Goal: Task Accomplishment & Management: Complete application form

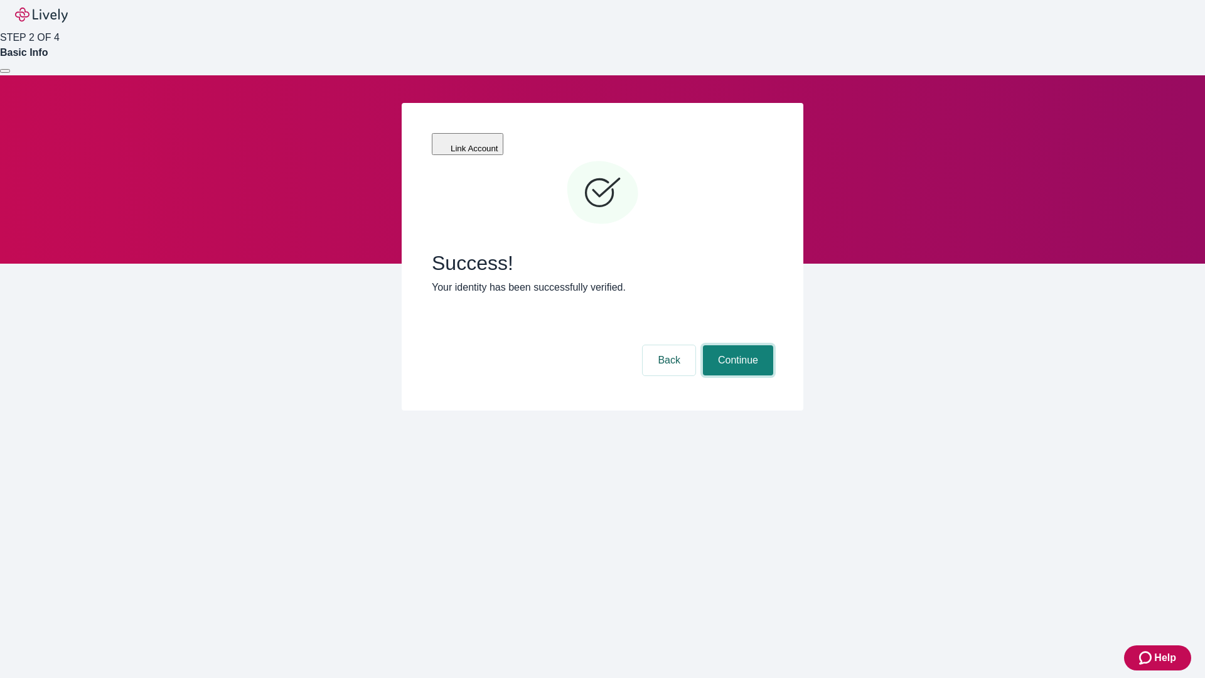
click at [736, 345] on button "Continue" at bounding box center [738, 360] width 70 height 30
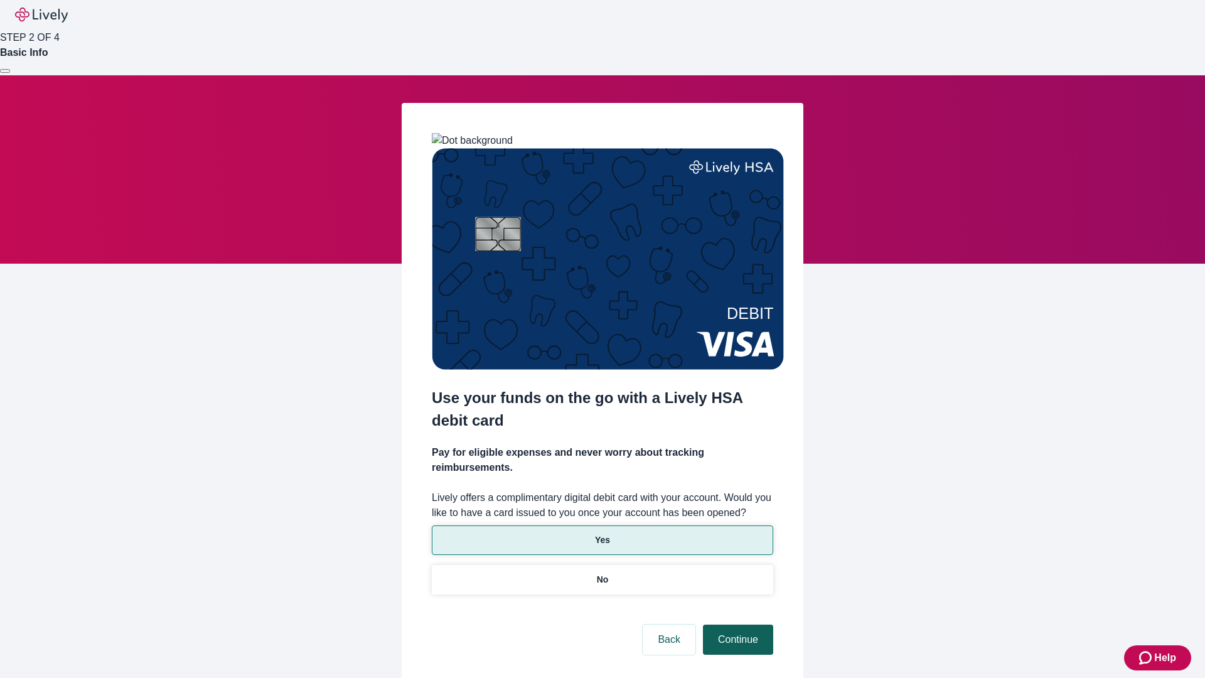
click at [602, 573] on p "No" at bounding box center [603, 579] width 12 height 13
click at [736, 624] on button "Continue" at bounding box center [738, 639] width 70 height 30
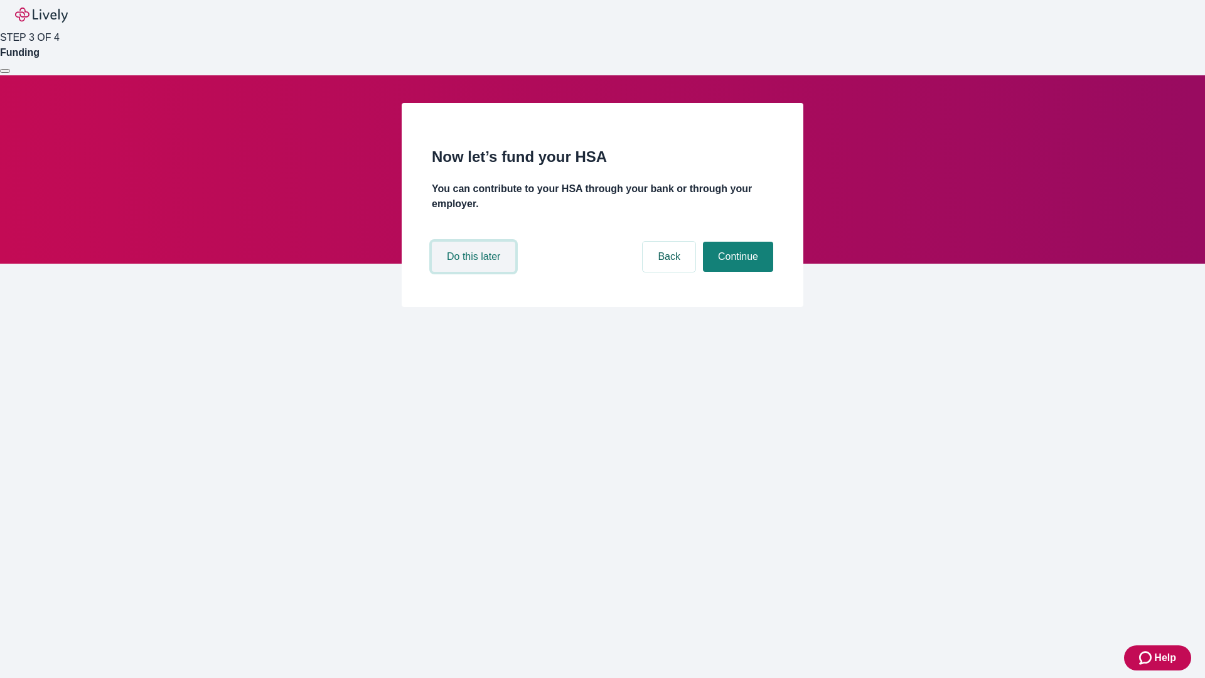
click at [475, 272] on button "Do this later" at bounding box center [473, 257] width 83 height 30
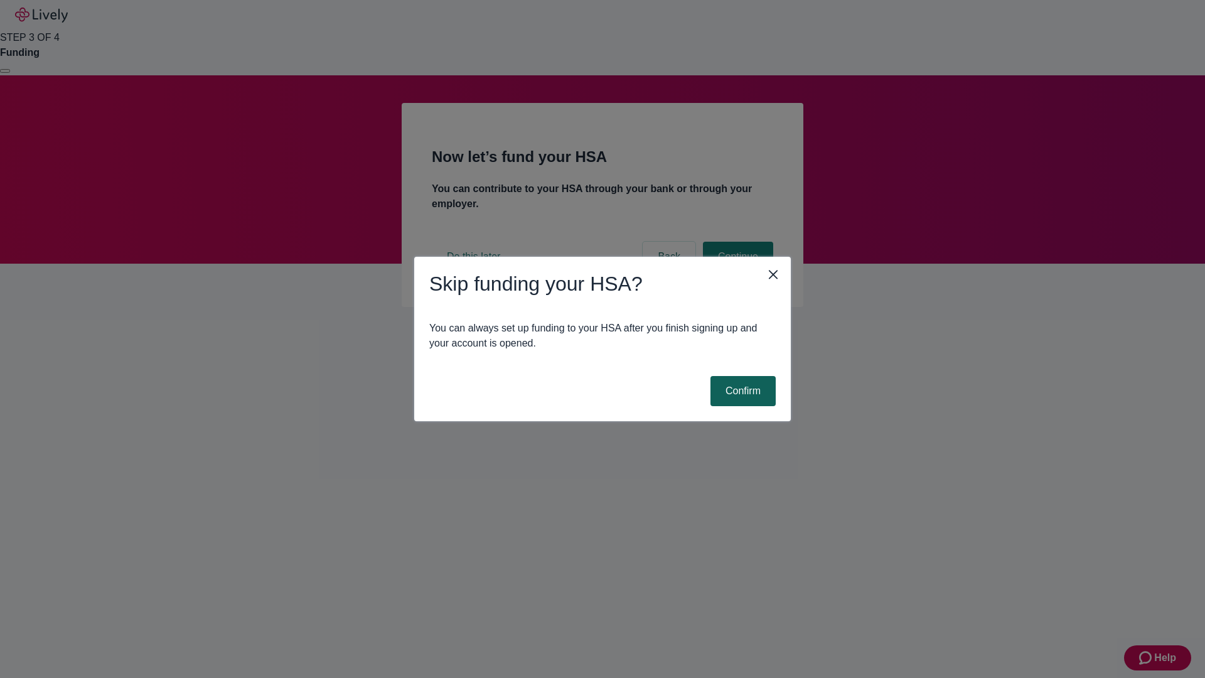
click at [741, 391] on button "Confirm" at bounding box center [742, 391] width 65 height 30
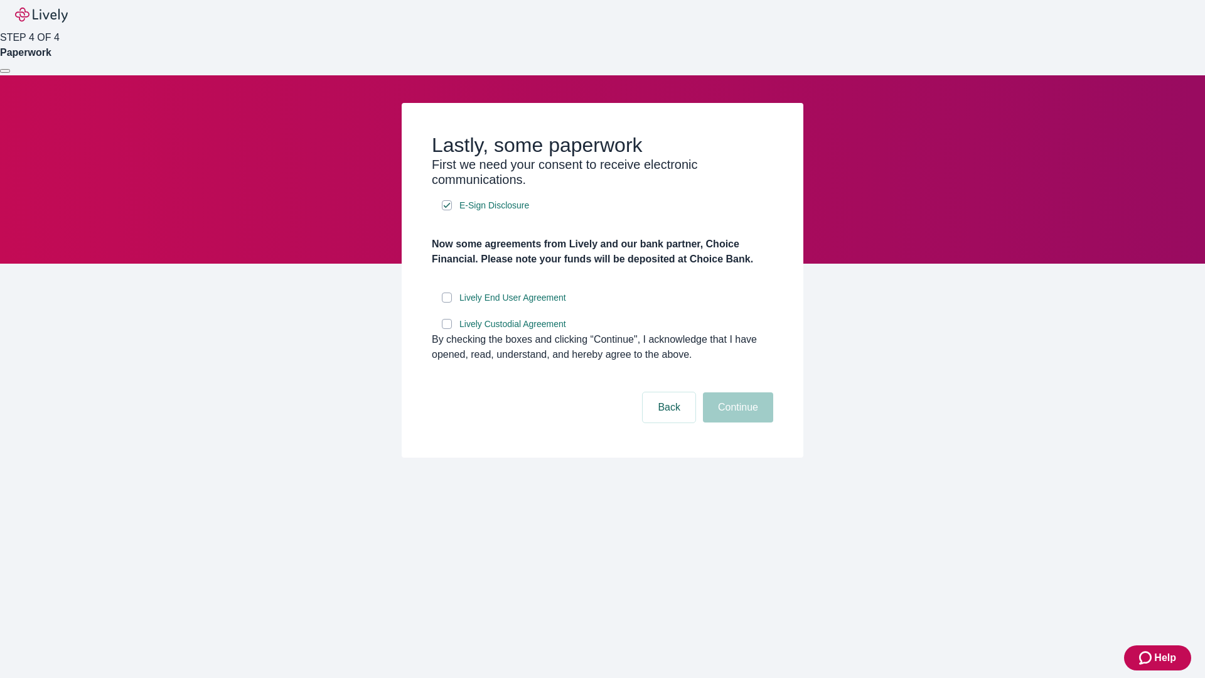
click at [447, 302] on input "Lively End User Agreement" at bounding box center [447, 297] width 10 height 10
checkbox input "true"
click at [447, 329] on input "Lively Custodial Agreement" at bounding box center [447, 324] width 10 height 10
checkbox input "true"
click at [736, 422] on button "Continue" at bounding box center [738, 407] width 70 height 30
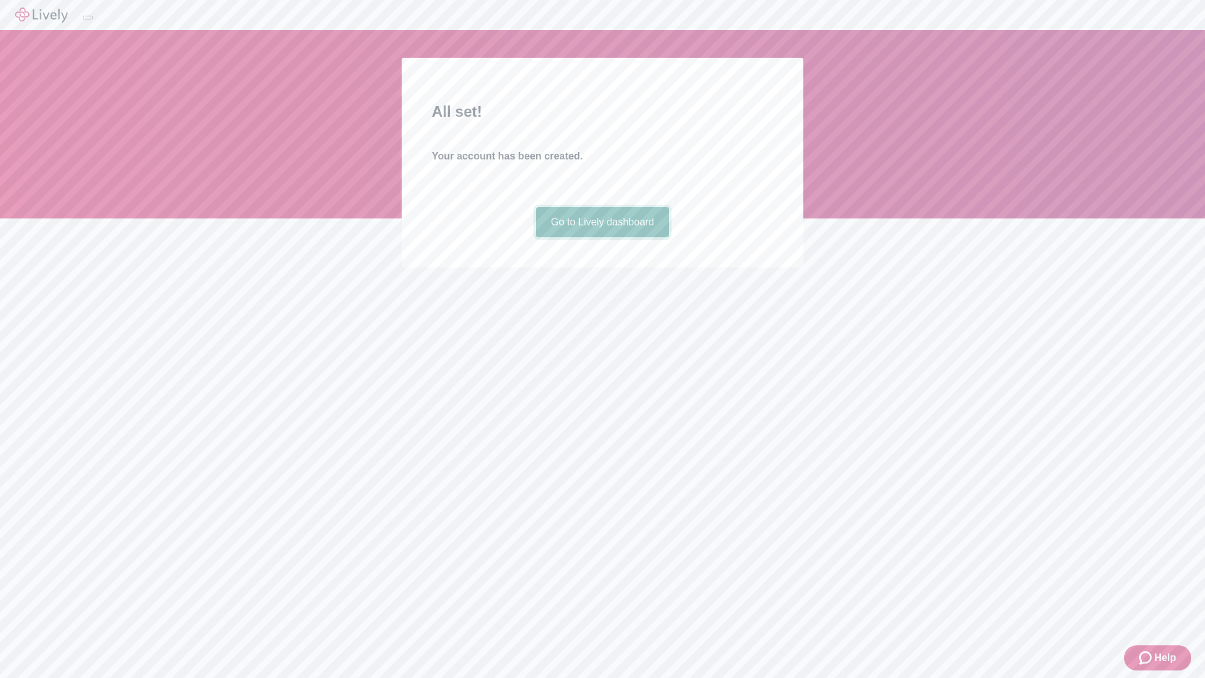
click at [602, 237] on link "Go to Lively dashboard" at bounding box center [603, 222] width 134 height 30
